Goal: Task Accomplishment & Management: Use online tool/utility

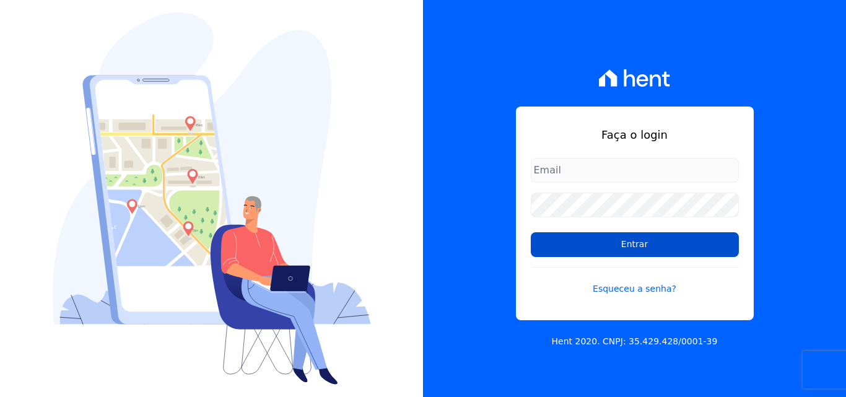
type input "[EMAIL_ADDRESS][DOMAIN_NAME]"
click at [614, 240] on input "Entrar" at bounding box center [635, 244] width 208 height 25
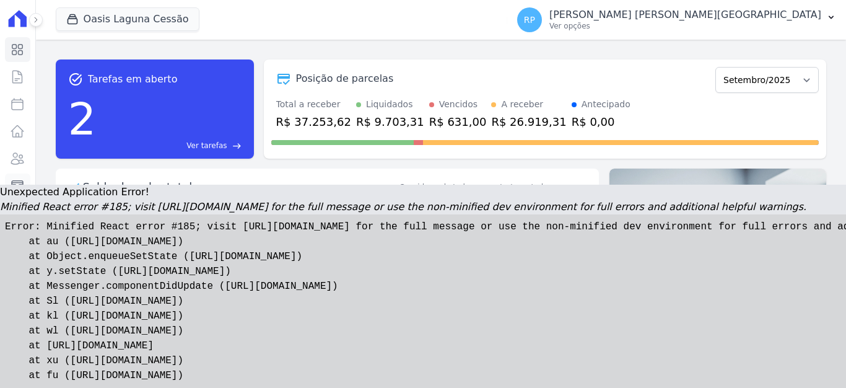
click at [12, 181] on icon at bounding box center [17, 185] width 15 height 15
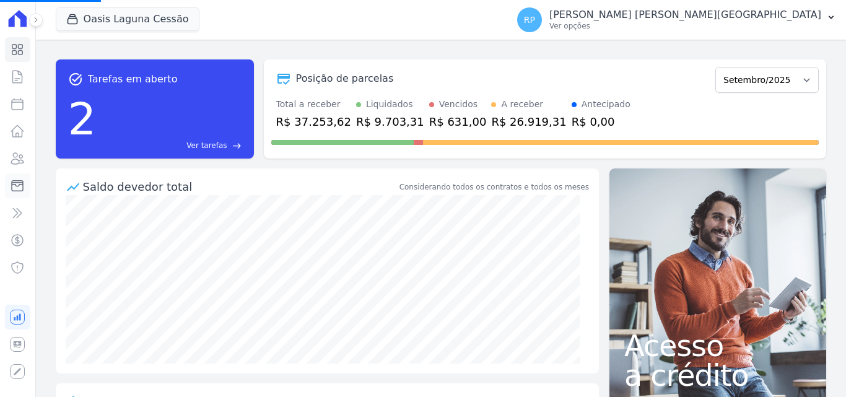
click at [12, 181] on icon at bounding box center [17, 185] width 15 height 15
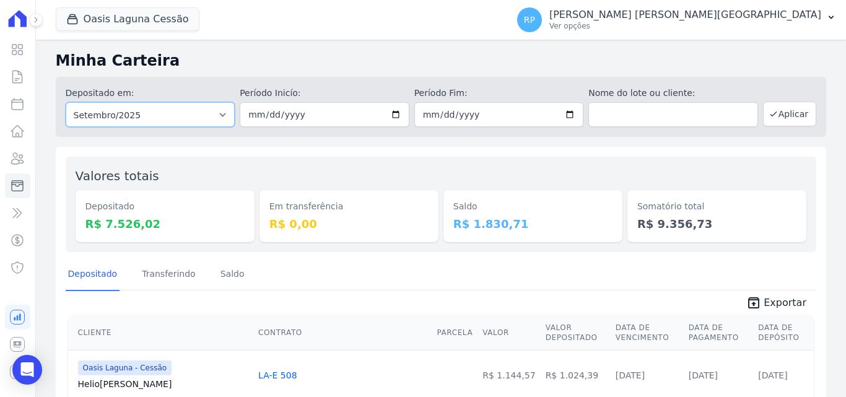
click at [152, 115] on select "Todos os meses Janeiro/2020 Fevereiro/2020 Março/2020 Abril/2020 Maio/2020 Junh…" at bounding box center [151, 114] width 170 height 25
select select "all"
click at [66, 102] on select "Todos os meses Janeiro/2020 Fevereiro/2020 Março/2020 Abril/2020 Maio/2020 Junh…" at bounding box center [151, 114] width 170 height 25
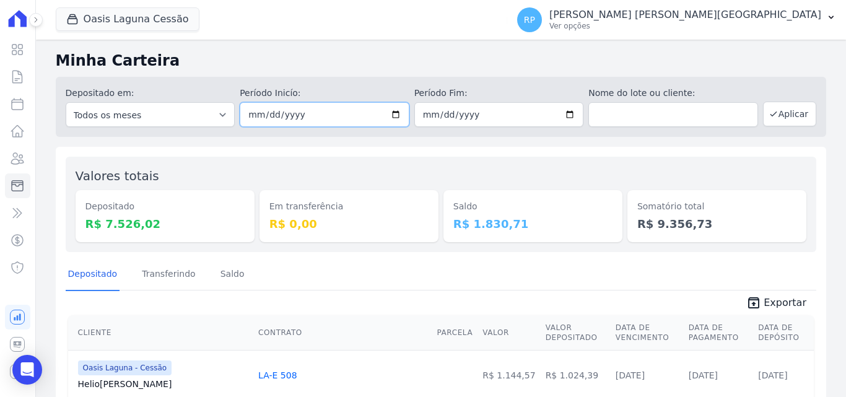
click at [389, 113] on input "date" at bounding box center [325, 114] width 170 height 25
type input "2025-09-08"
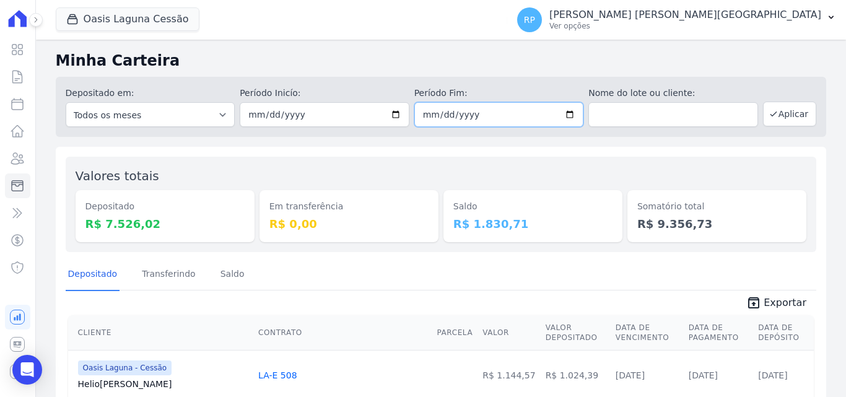
click at [568, 111] on input "date" at bounding box center [499, 114] width 170 height 25
type input "2025-09-08"
click at [778, 111] on button "Aplicar" at bounding box center [789, 114] width 53 height 25
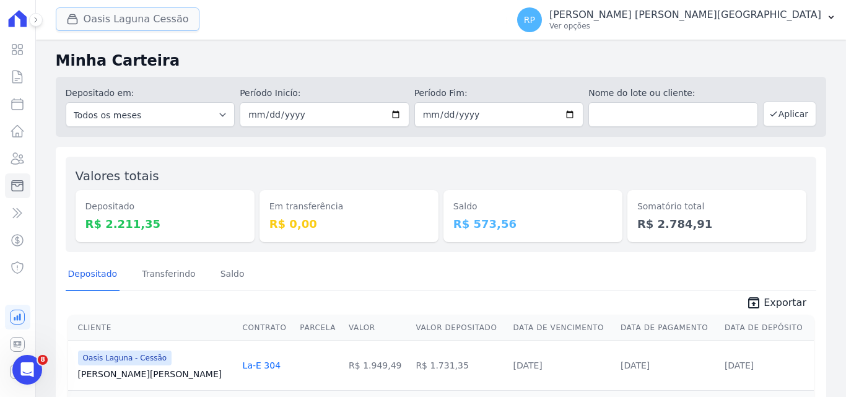
click at [107, 26] on button "Oasis Laguna Cessão" at bounding box center [128, 19] width 144 height 24
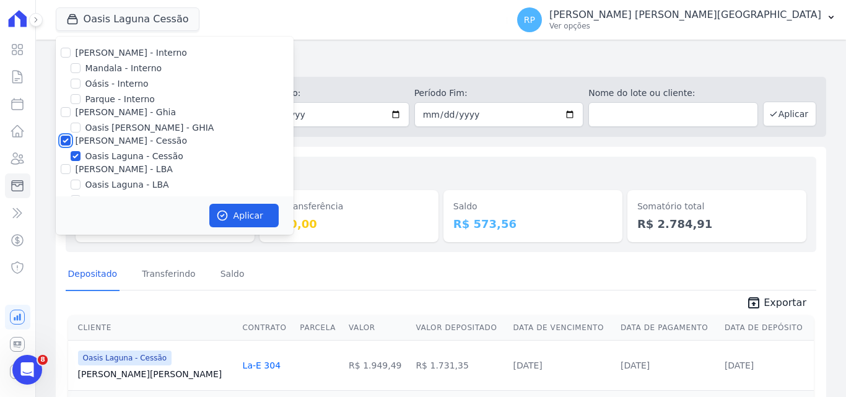
click at [69, 141] on input "[PERSON_NAME] - Cessão" at bounding box center [66, 141] width 10 height 10
checkbox input "false"
click at [73, 84] on input "Oásis - Interno" at bounding box center [76, 84] width 10 height 10
checkbox input "true"
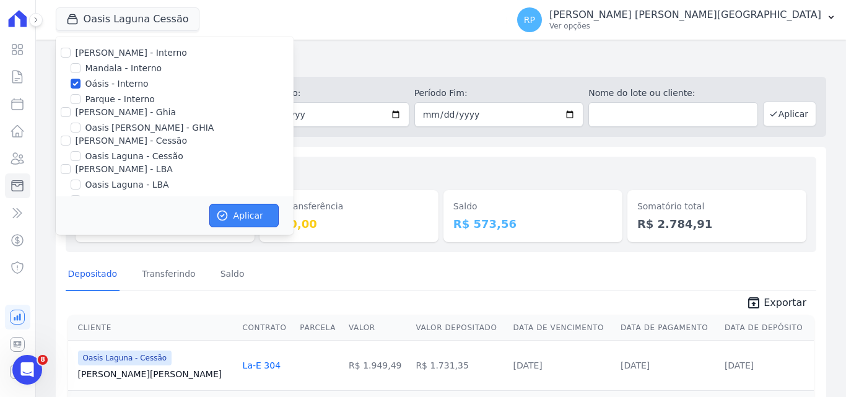
click at [239, 214] on button "Aplicar" at bounding box center [243, 216] width 69 height 24
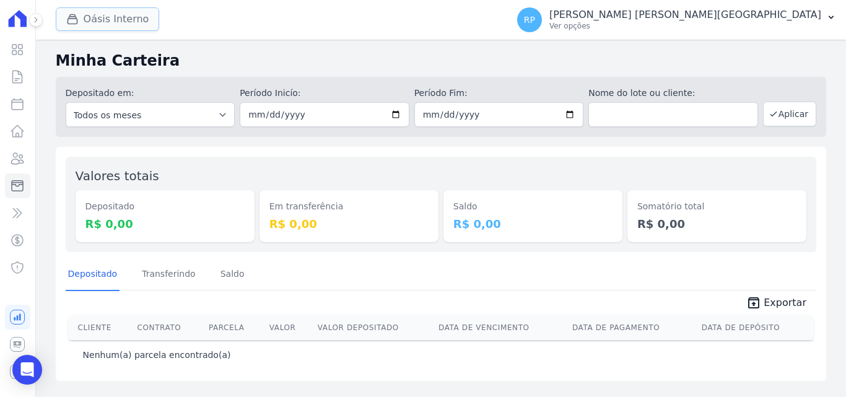
click at [82, 17] on div "button" at bounding box center [74, 19] width 17 height 12
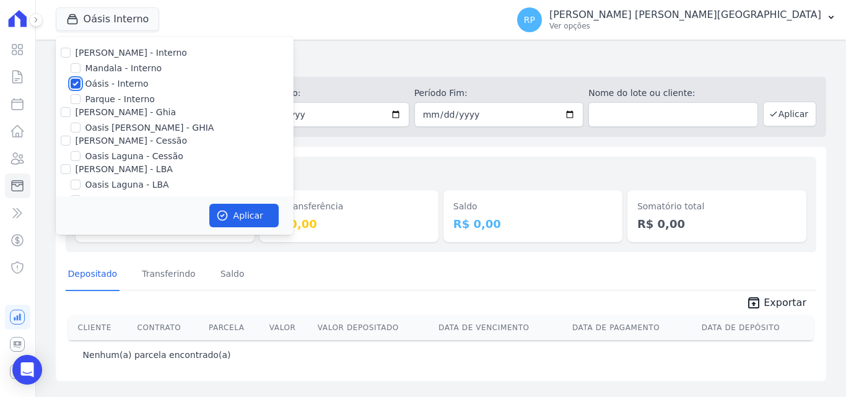
click at [79, 79] on input "Oásis - Interno" at bounding box center [76, 84] width 10 height 10
checkbox input "false"
click at [63, 107] on input "[PERSON_NAME] - Ghia" at bounding box center [66, 112] width 10 height 10
checkbox input "true"
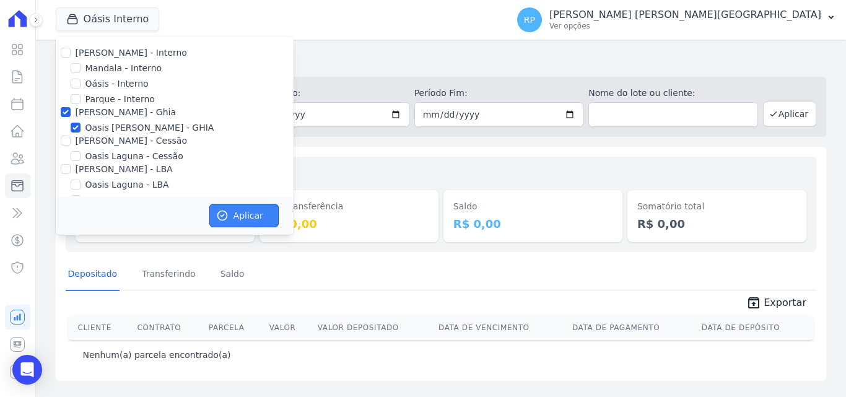
click at [238, 204] on button "Aplicar" at bounding box center [243, 216] width 69 height 24
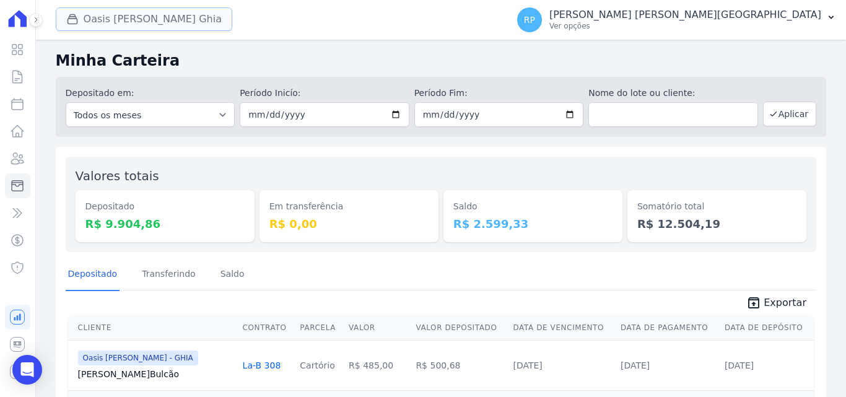
click at [165, 17] on button "Oasis Celina Guimaraes Ghia" at bounding box center [144, 19] width 176 height 24
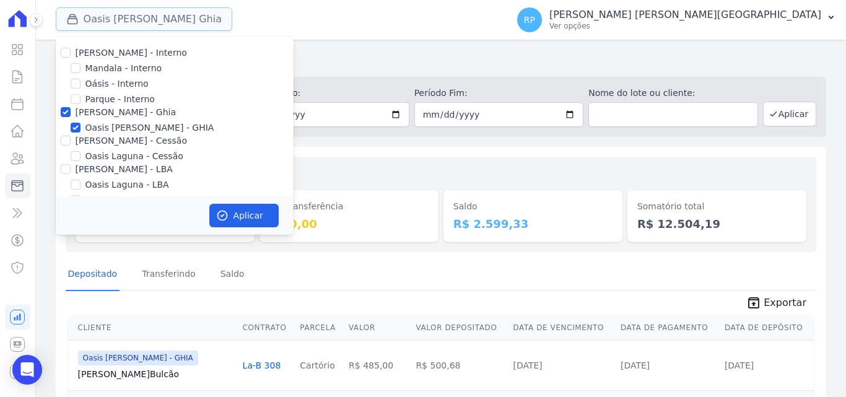
click at [165, 18] on button "Oasis Celina Guimaraes Ghia" at bounding box center [144, 19] width 176 height 24
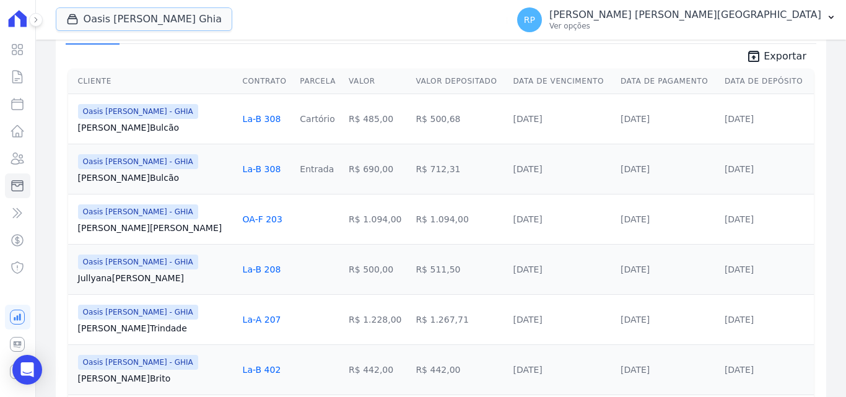
scroll to position [186, 0]
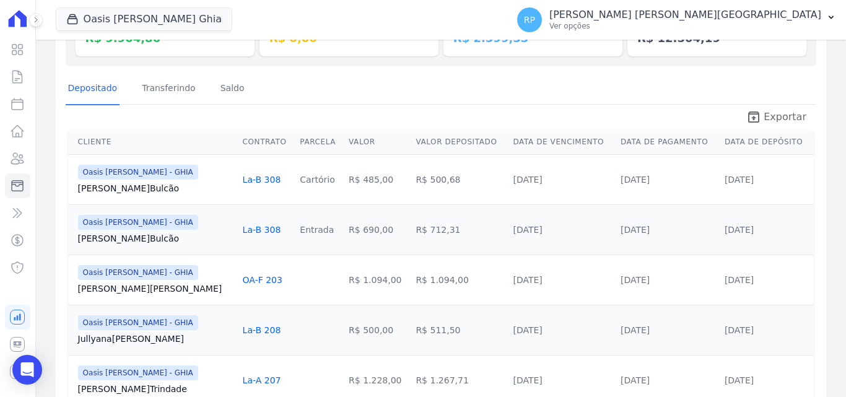
click at [763, 116] on span "Exportar" at bounding box center [784, 117] width 43 height 15
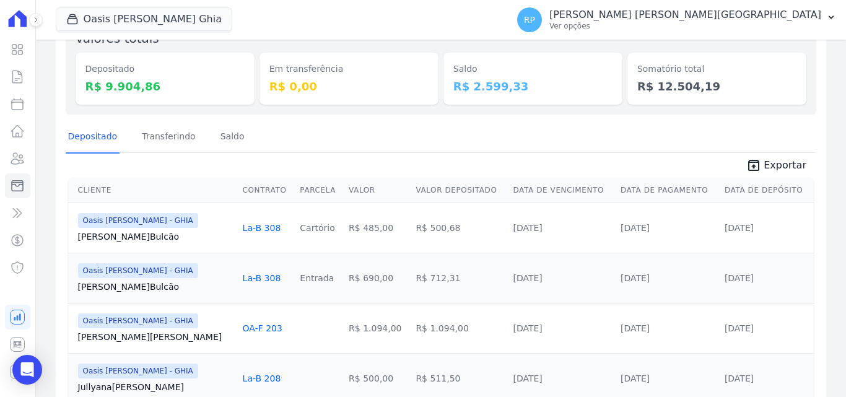
scroll to position [62, 0]
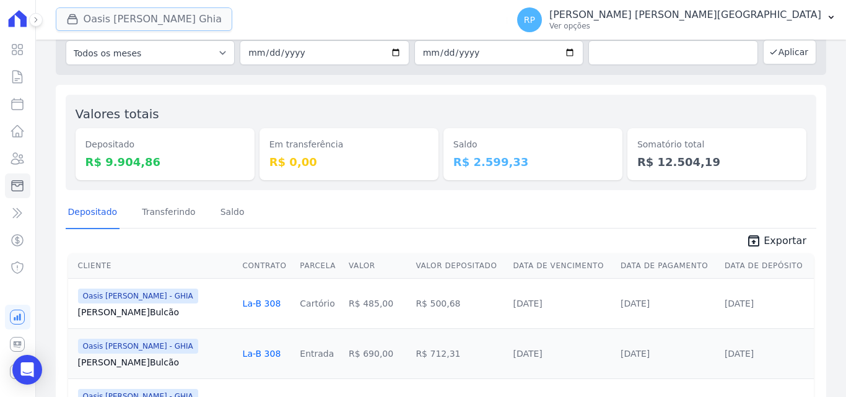
click at [142, 22] on button "Oasis Celina Guimaraes Ghia" at bounding box center [144, 19] width 176 height 24
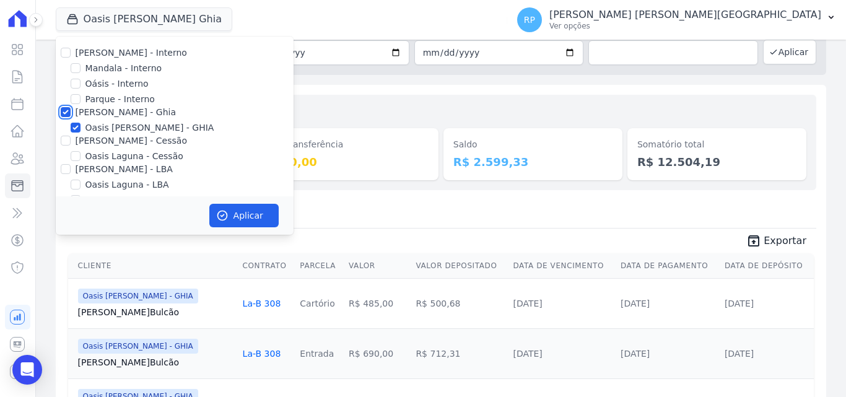
click at [64, 114] on input "Celina Guimaraes - Ghia" at bounding box center [66, 112] width 10 height 10
checkbox input "false"
click at [67, 142] on input "Celina Guimaraes - Cessão" at bounding box center [66, 141] width 10 height 10
checkbox input "true"
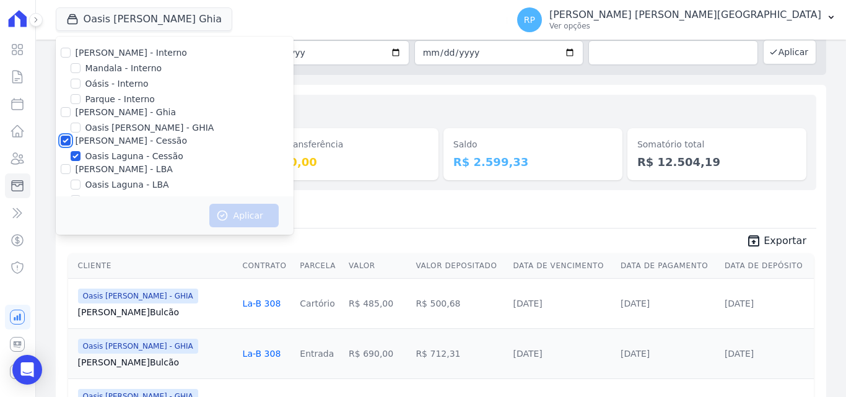
checkbox input "true"
click at [228, 208] on button "Aplicar" at bounding box center [243, 216] width 69 height 24
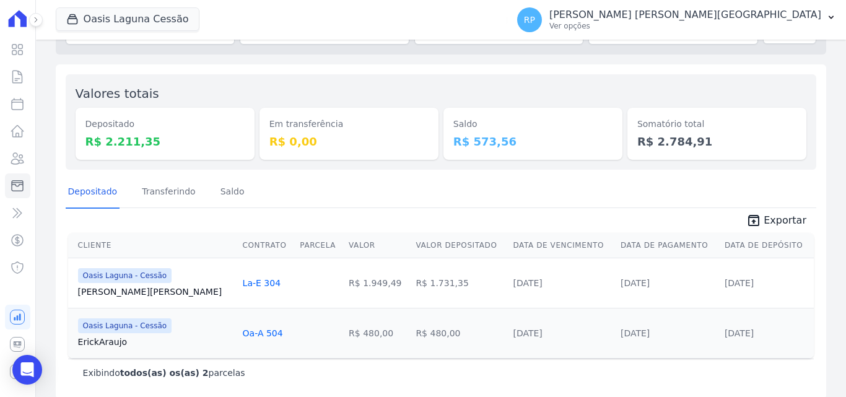
scroll to position [94, 0]
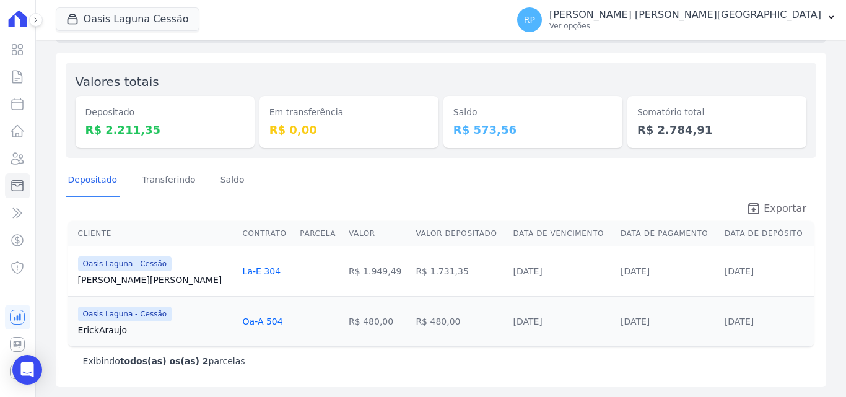
click at [794, 208] on span "Exportar" at bounding box center [784, 208] width 43 height 15
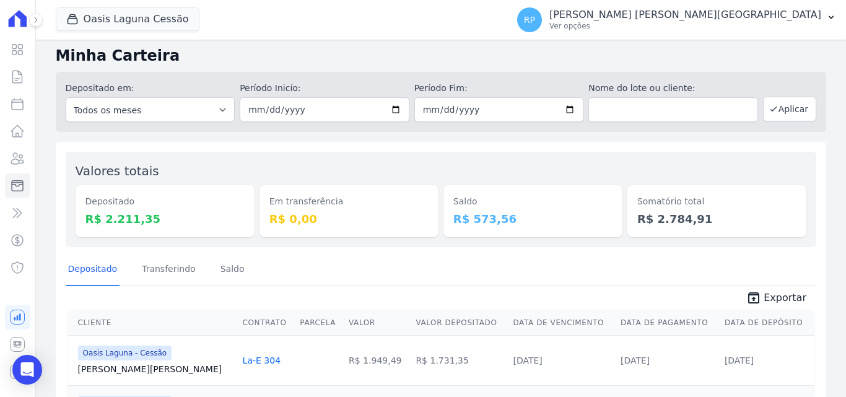
scroll to position [0, 0]
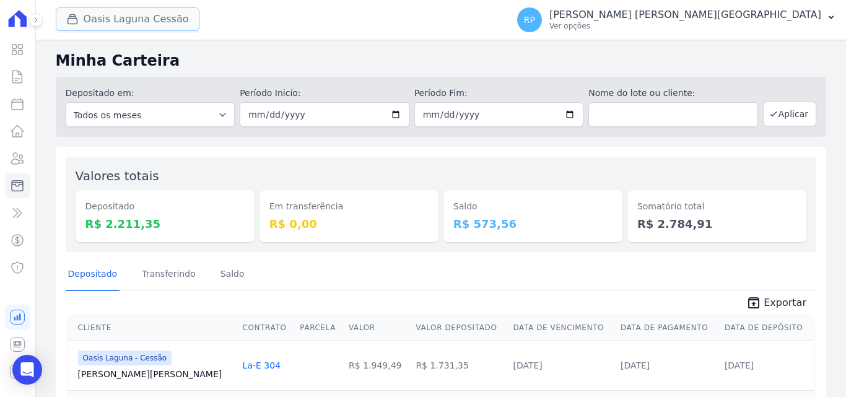
click at [162, 23] on button "Oasis Laguna Cessão" at bounding box center [128, 19] width 144 height 24
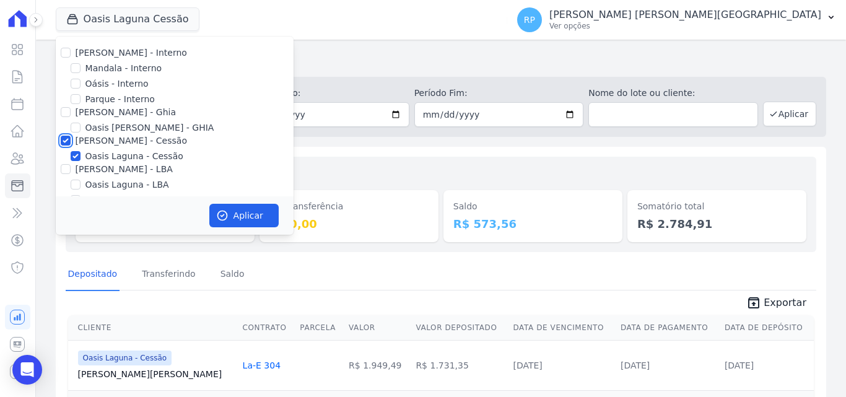
click at [67, 141] on input "Celina Guimaraes - Cessão" at bounding box center [66, 141] width 10 height 10
checkbox input "false"
click at [64, 170] on input "Celina Guimaraes - LBA" at bounding box center [66, 169] width 10 height 10
checkbox input "true"
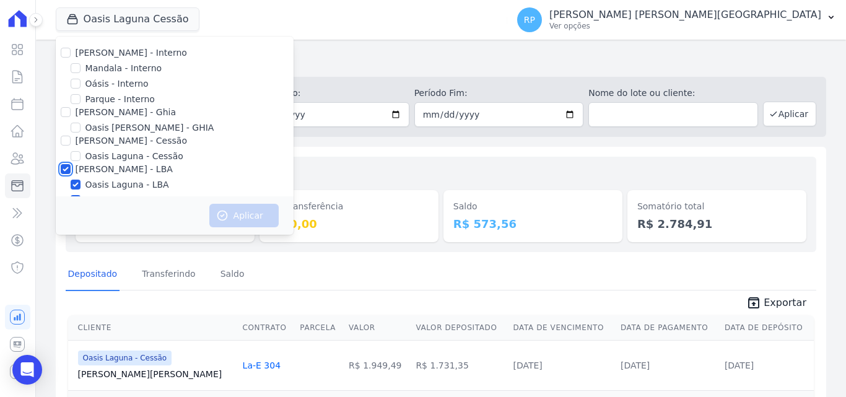
checkbox input "true"
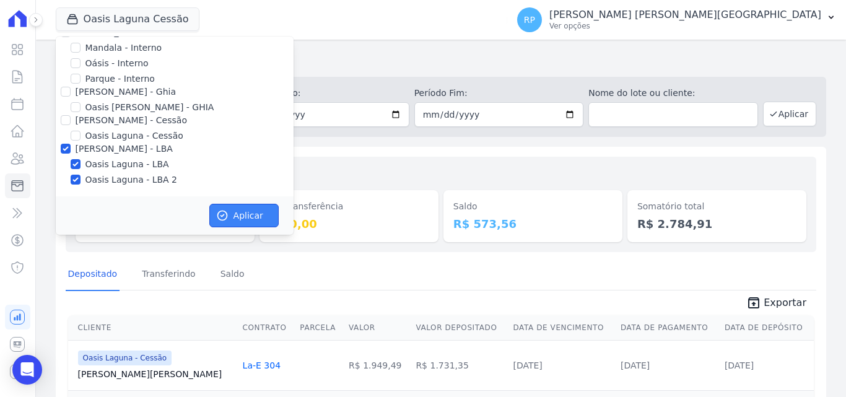
click at [233, 212] on button "Aplicar" at bounding box center [243, 216] width 69 height 24
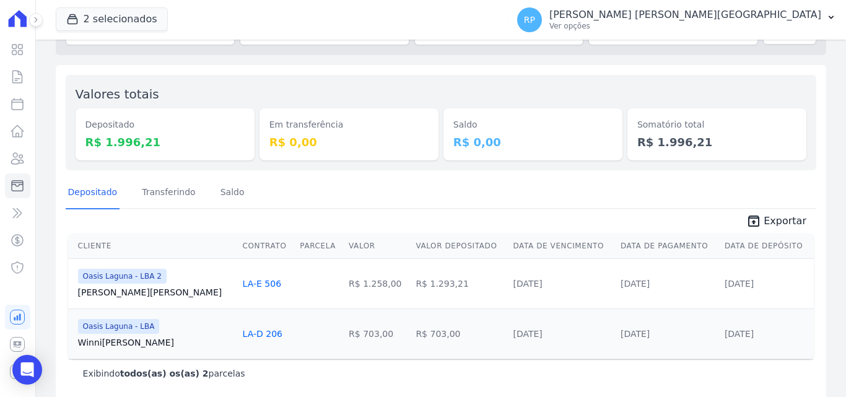
scroll to position [94, 0]
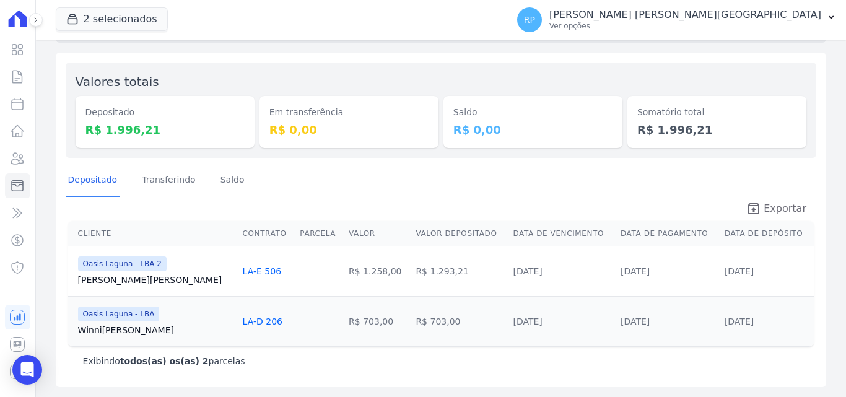
click at [773, 204] on span "Exportar" at bounding box center [784, 208] width 43 height 15
